Goal: Find specific page/section: Find specific page/section

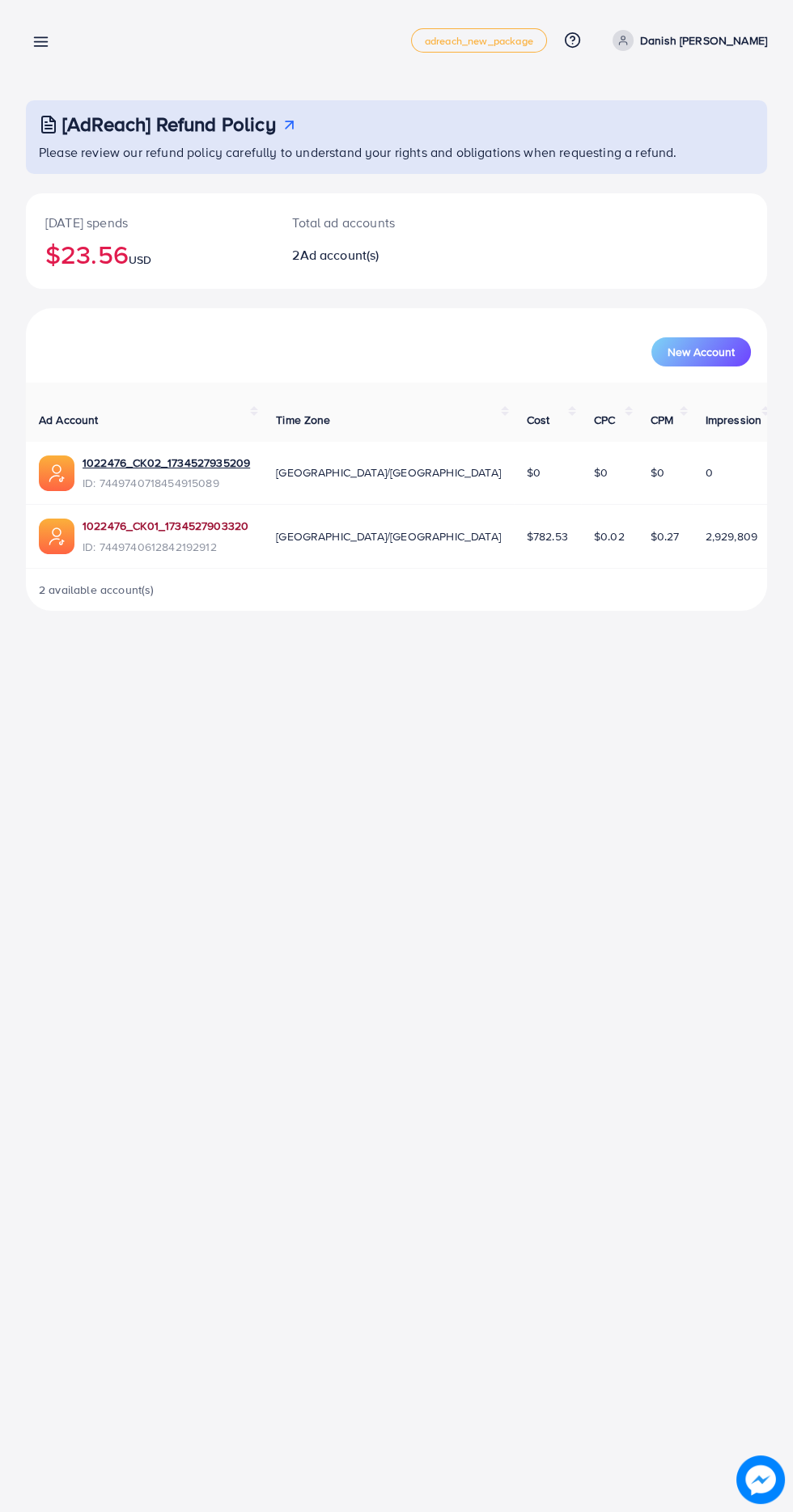
click at [215, 518] on link "1022476_CK01_1734527903320" at bounding box center [165, 526] width 166 height 17
click at [40, 42] on line at bounding box center [41, 42] width 13 height 0
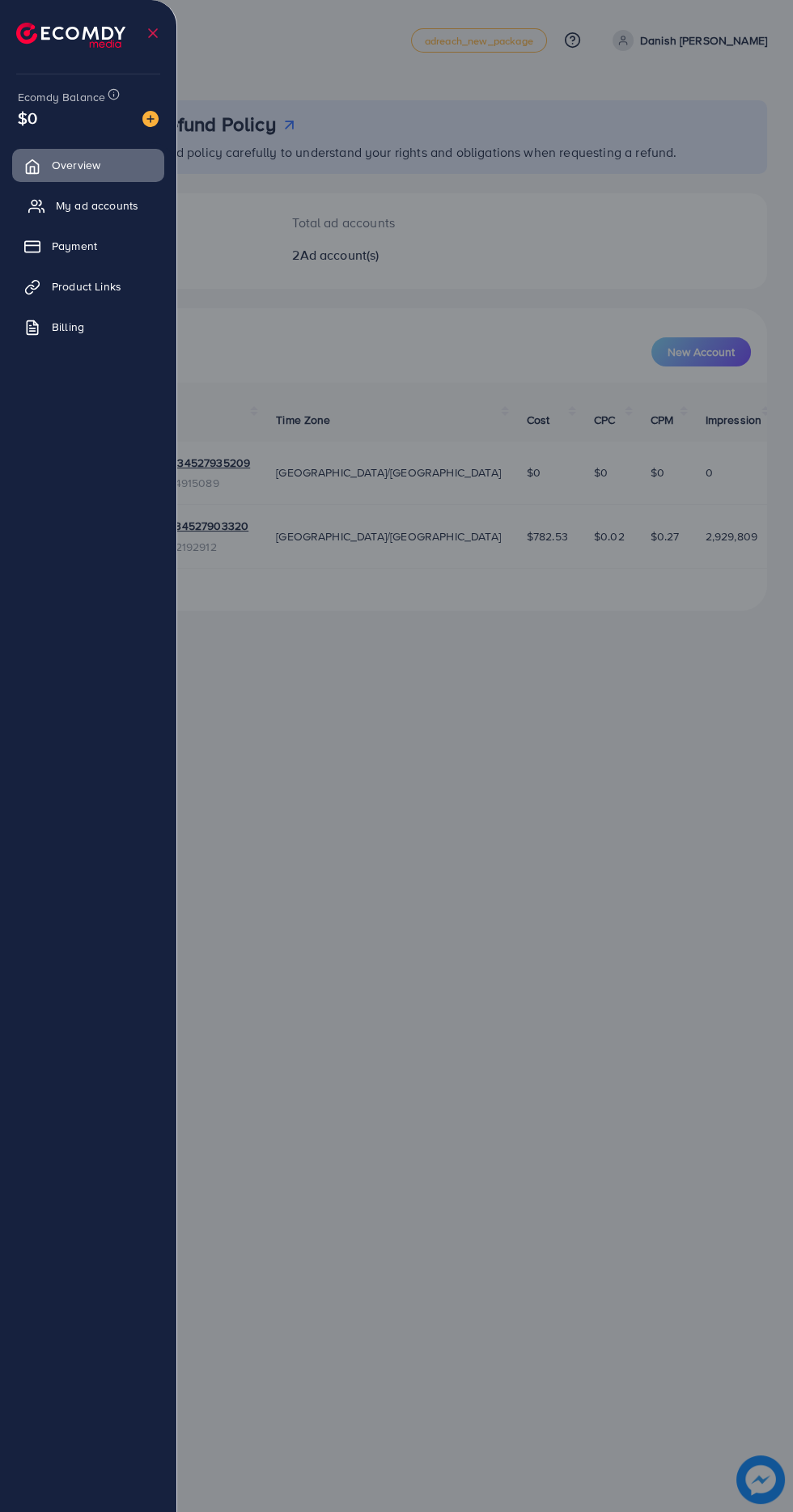
click at [133, 199] on span "My ad accounts" at bounding box center [97, 206] width 83 height 17
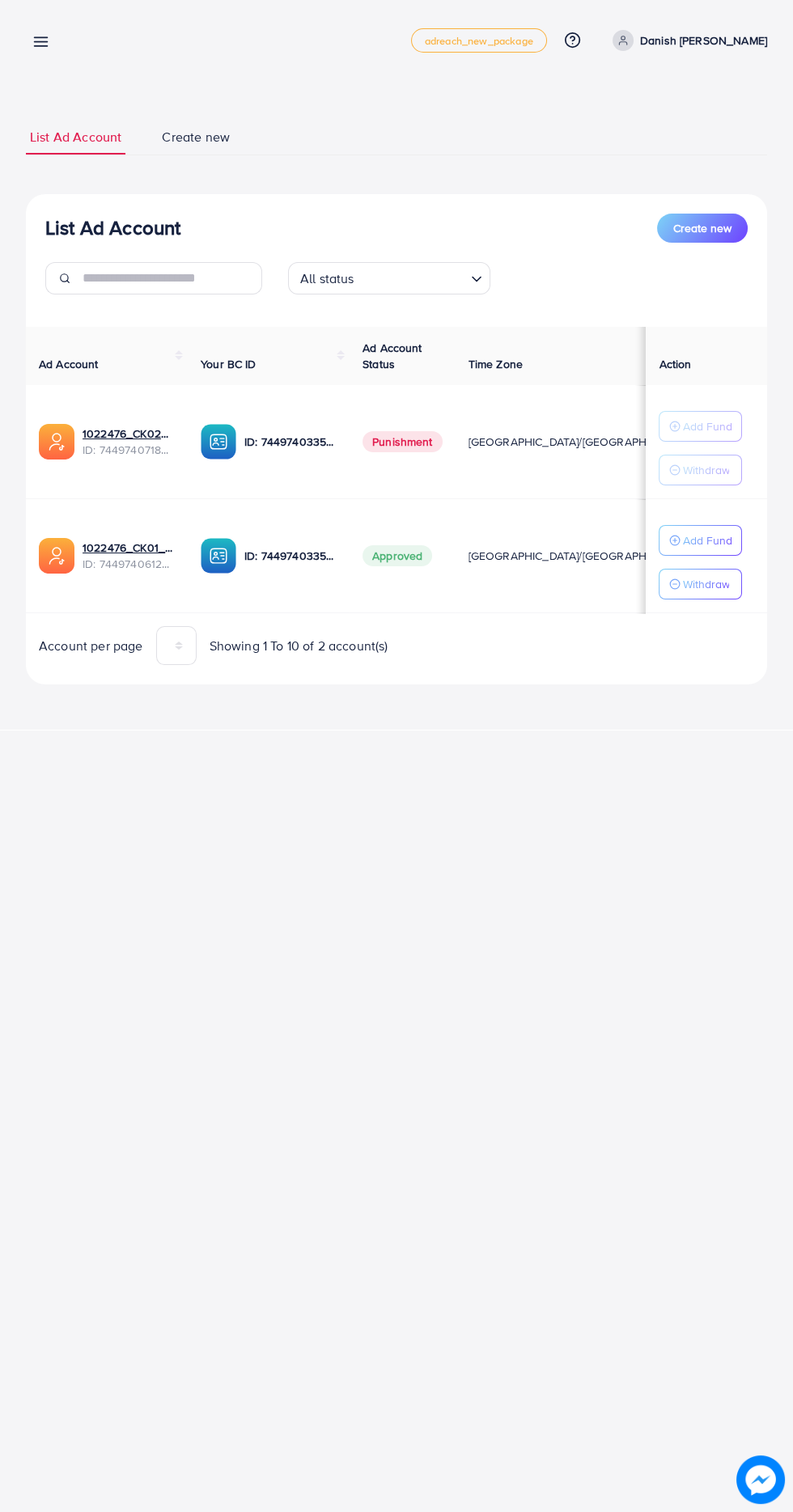
scroll to position [0, 35]
